Goal: Task Accomplishment & Management: Use online tool/utility

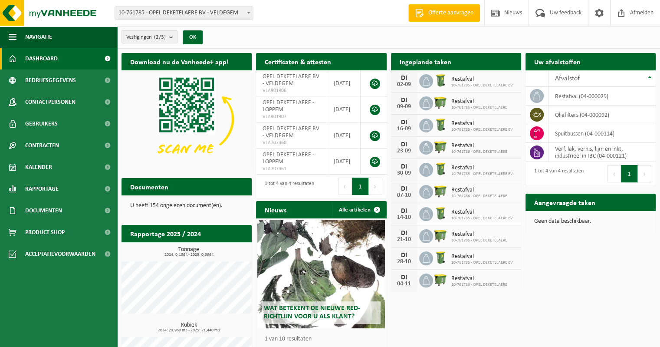
click at [548, 207] on h2 "Aangevraagde taken" at bounding box center [564, 202] width 79 height 17
click at [250, 15] on span at bounding box center [248, 12] width 9 height 11
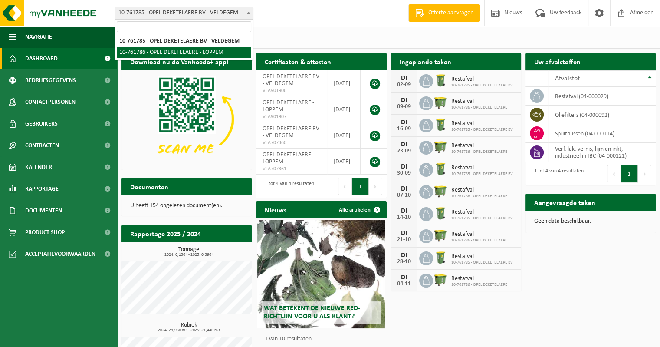
select select "20229"
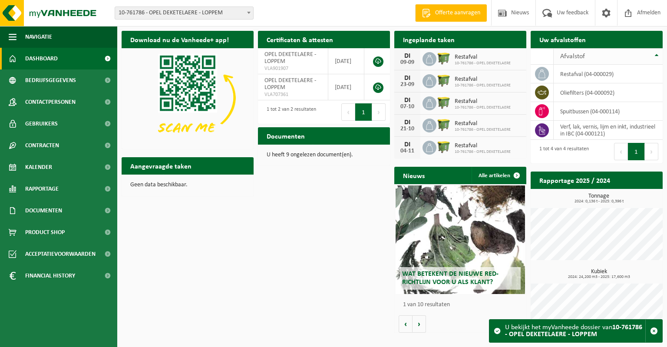
click at [656, 55] on th "Afvalstof" at bounding box center [607, 56] width 109 height 16
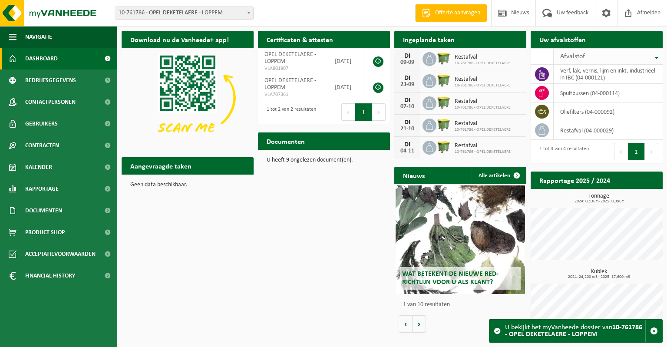
click at [656, 55] on th "Afvalstof" at bounding box center [607, 56] width 109 height 16
drag, startPoint x: 573, startPoint y: 93, endPoint x: 552, endPoint y: 92, distance: 21.3
click at [572, 94] on td "oliefilters (04-000092)" at bounding box center [607, 92] width 109 height 19
click at [544, 91] on icon at bounding box center [541, 92] width 9 height 9
drag, startPoint x: 157, startPoint y: 170, endPoint x: 151, endPoint y: 168, distance: 6.3
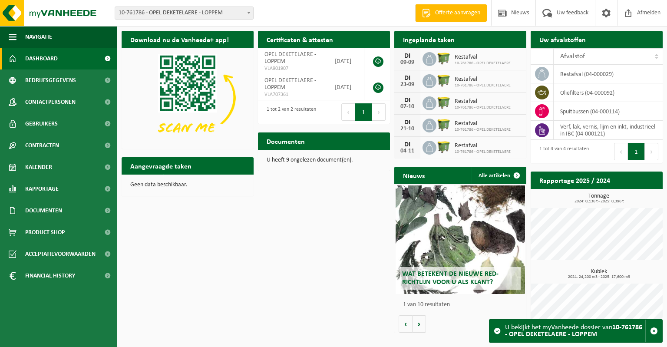
click at [156, 169] on h2 "Aangevraagde taken" at bounding box center [160, 165] width 79 height 17
click at [182, 166] on h2 "Aangevraagde taken" at bounding box center [160, 165] width 79 height 17
click at [161, 184] on p "Geen data beschikbaar." at bounding box center [187, 185] width 115 height 6
click at [137, 184] on p "Geen data beschikbaar." at bounding box center [187, 185] width 115 height 6
click at [43, 165] on span "Kalender" at bounding box center [38, 167] width 27 height 22
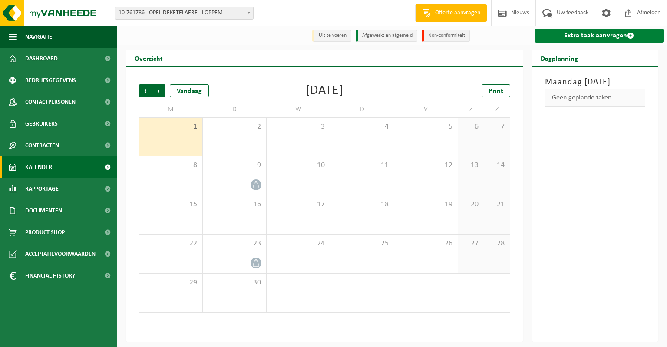
click at [604, 37] on link "Extra taak aanvragen" at bounding box center [599, 36] width 129 height 14
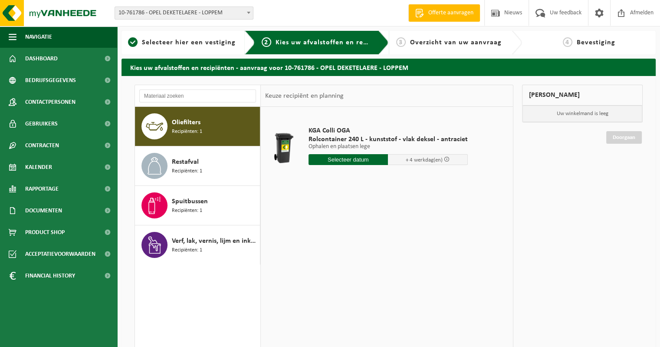
click at [178, 133] on span "Recipiënten: 1" at bounding box center [187, 132] width 30 height 8
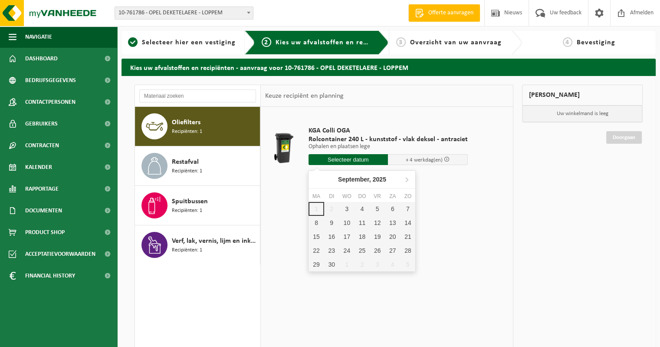
click at [348, 159] on input "text" at bounding box center [349, 159] width 80 height 11
click at [348, 207] on div "3" at bounding box center [346, 209] width 15 height 14
type input "Van 2025-09-03"
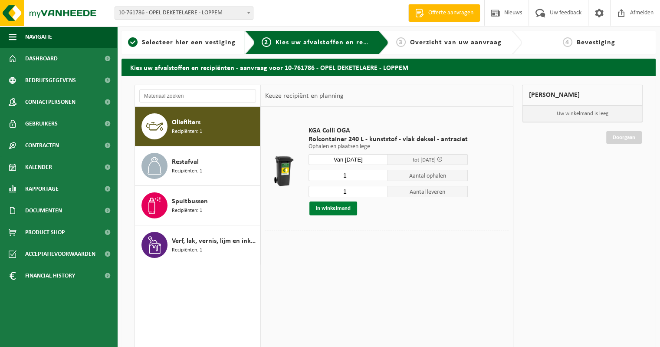
click at [332, 208] on button "In winkelmand" at bounding box center [333, 208] width 48 height 14
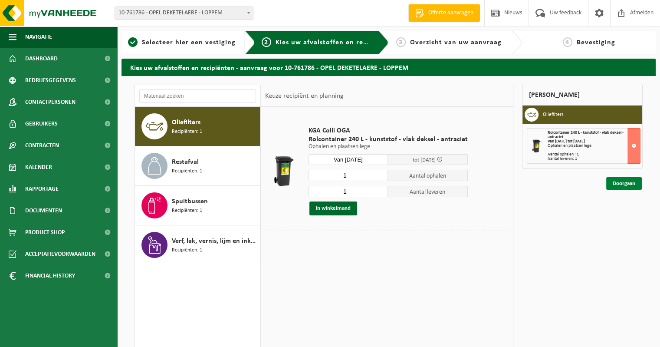
click at [622, 182] on link "Doorgaan" at bounding box center [624, 183] width 36 height 13
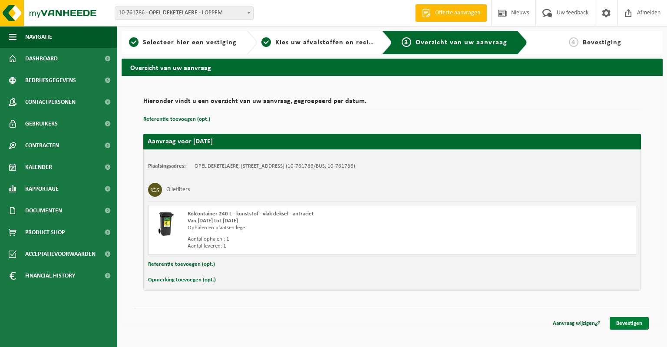
click at [631, 321] on link "Bevestigen" at bounding box center [628, 323] width 39 height 13
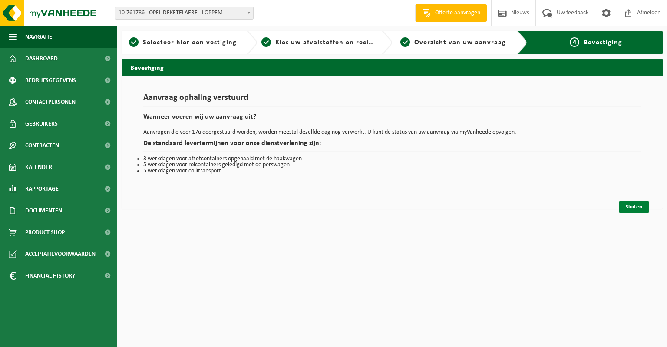
click at [631, 202] on link "Sluiten" at bounding box center [634, 206] width 30 height 13
